Goal: Task Accomplishment & Management: Use online tool/utility

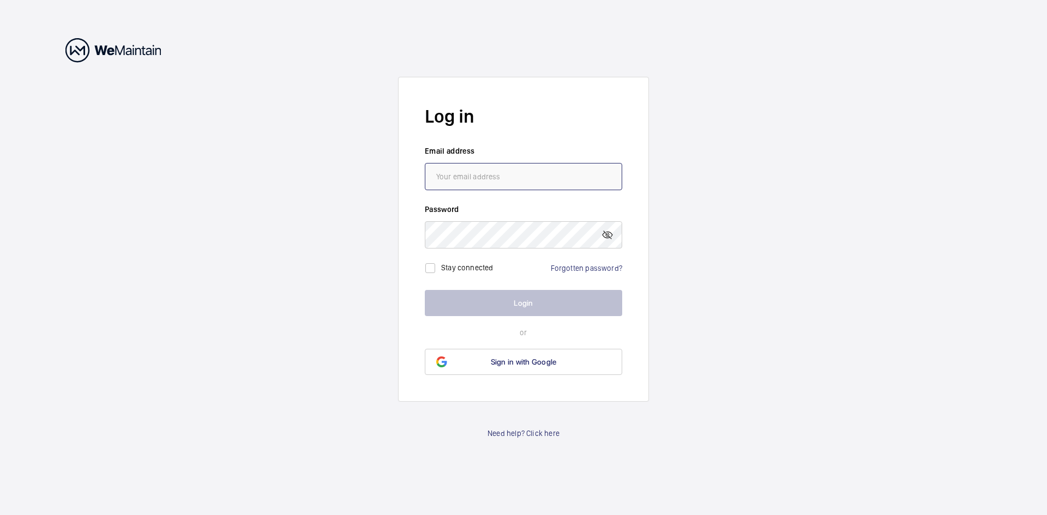
type input "[PERSON_NAME][EMAIL_ADDRESS][DOMAIN_NAME]"
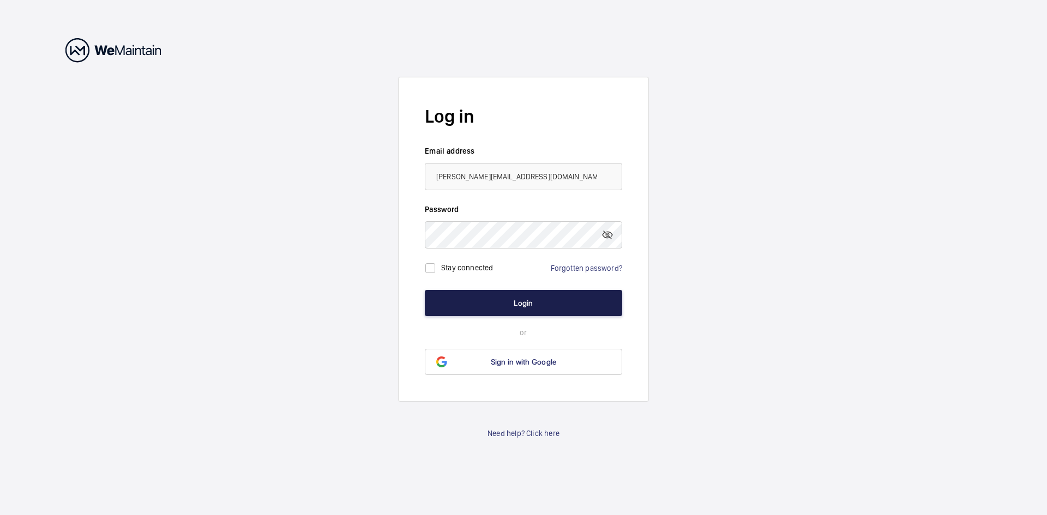
click at [451, 296] on button "Login" at bounding box center [523, 303] width 197 height 26
click at [468, 301] on button "Login" at bounding box center [523, 303] width 197 height 26
